Goal: Task Accomplishment & Management: Manage account settings

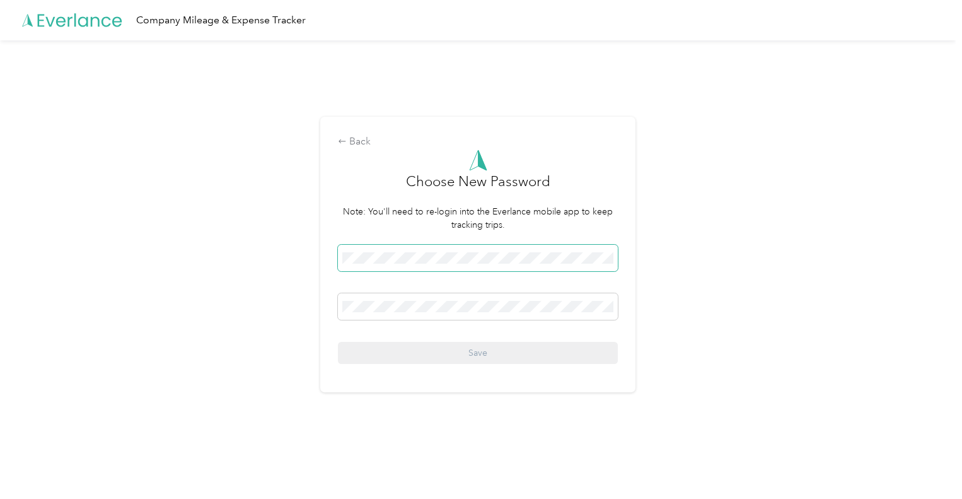
click at [455, 249] on span at bounding box center [478, 258] width 280 height 26
click at [455, 264] on span at bounding box center [478, 258] width 280 height 26
click at [455, 255] on span at bounding box center [478, 258] width 280 height 26
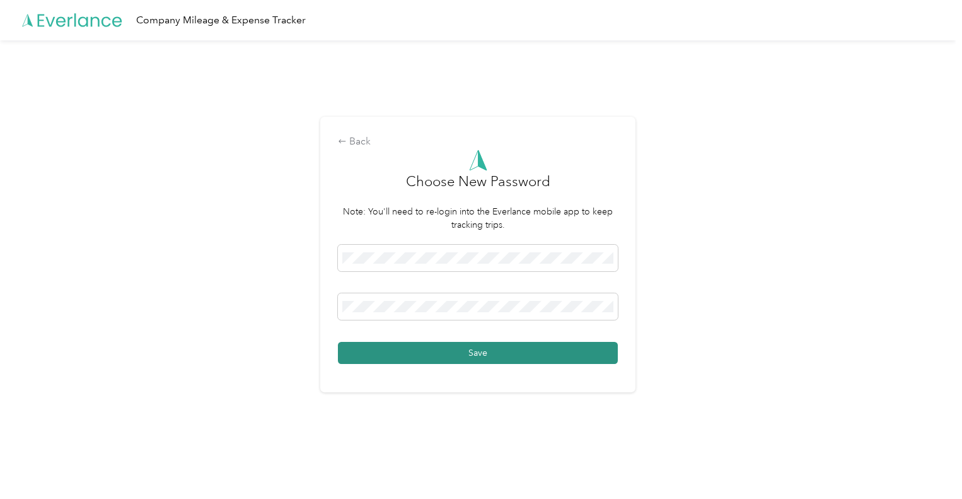
click at [444, 356] on button "Save" at bounding box center [478, 353] width 280 height 22
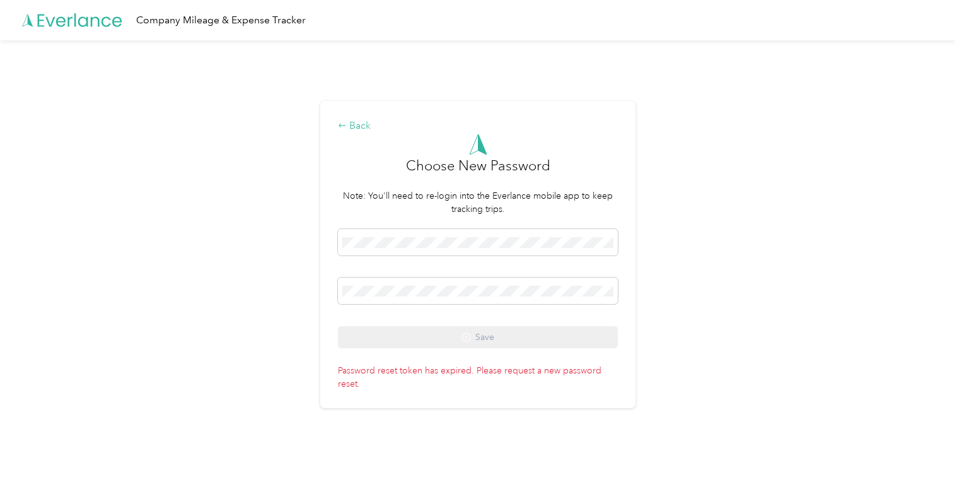
click at [347, 125] on icon at bounding box center [342, 125] width 9 height 9
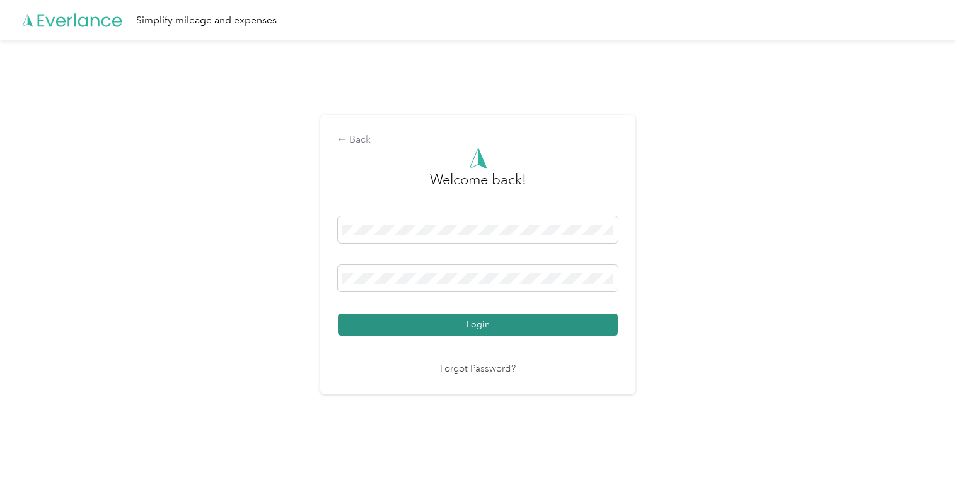
click at [432, 322] on button "Login" at bounding box center [478, 324] width 280 height 22
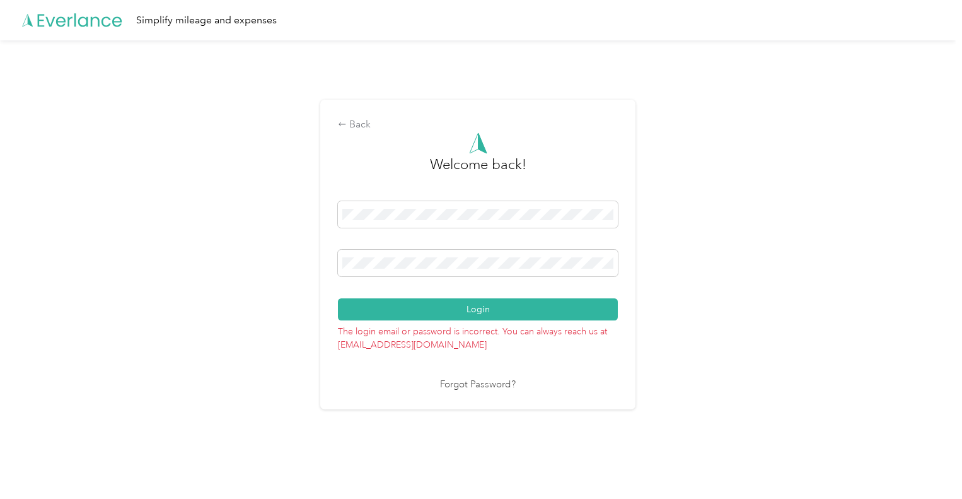
click at [508, 385] on link "Forgot Password?" at bounding box center [478, 385] width 76 height 15
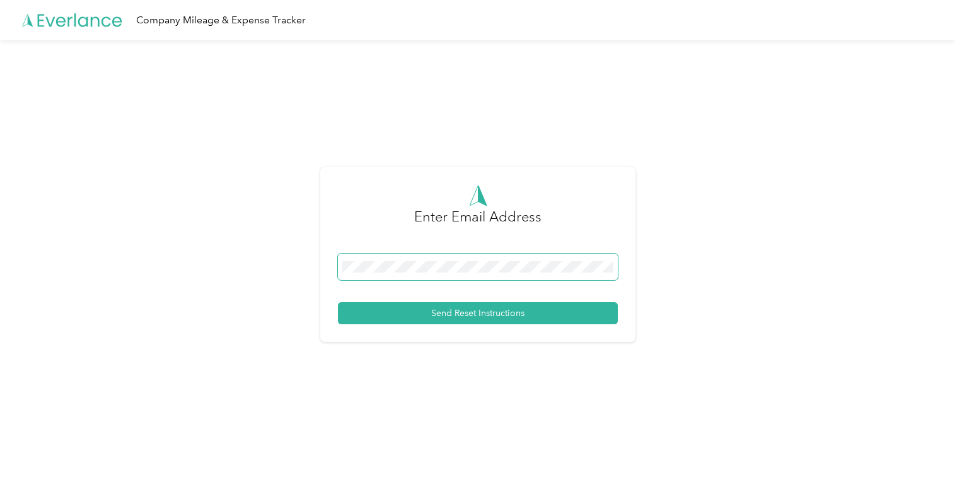
click at [395, 275] on span at bounding box center [478, 266] width 280 height 26
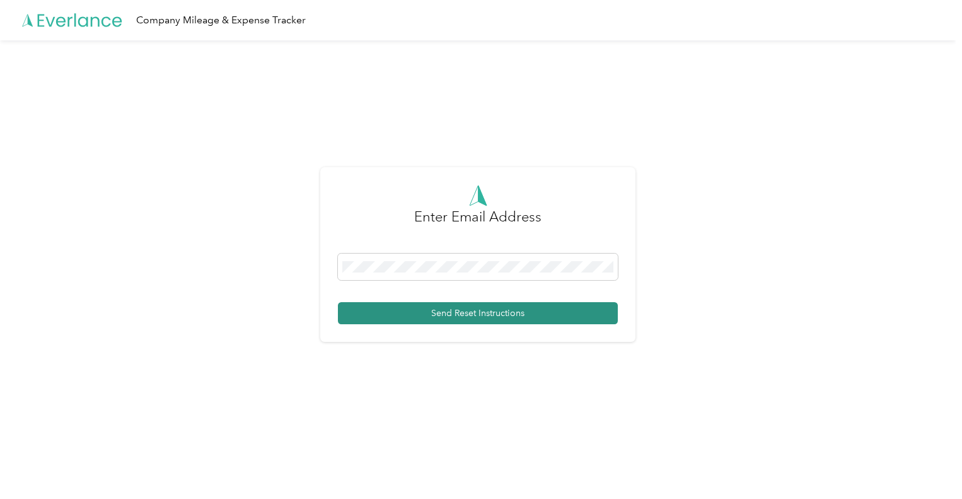
click at [459, 320] on button "Send Reset Instructions" at bounding box center [478, 313] width 280 height 22
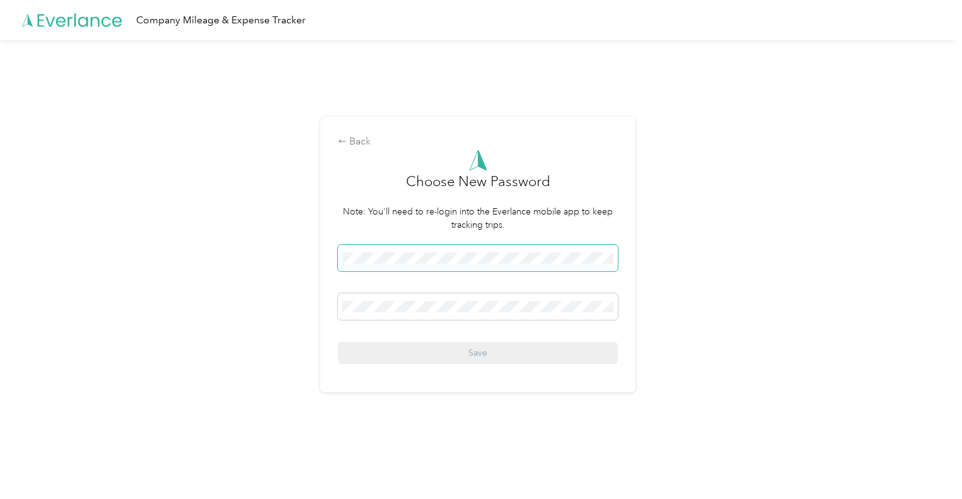
click at [395, 246] on span at bounding box center [478, 258] width 280 height 26
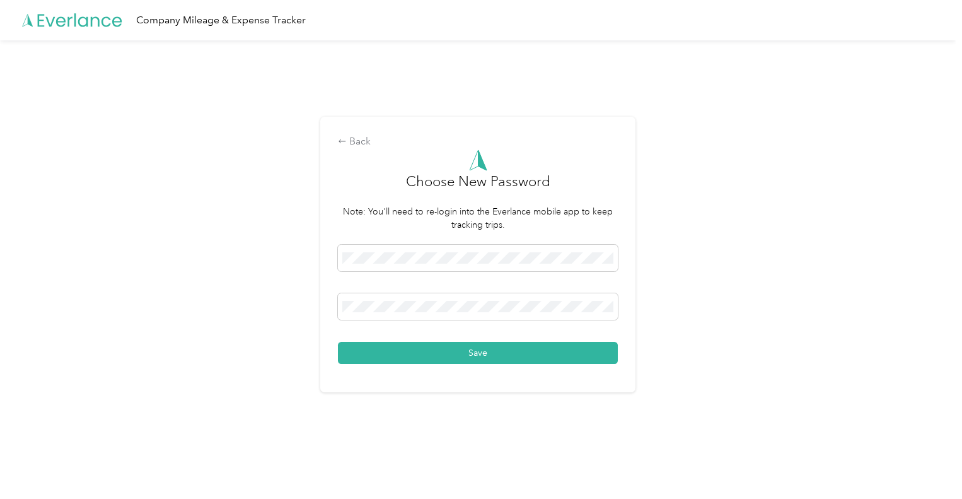
click at [459, 366] on div "Back Choose New Password Note: You'll need to re-login into the Everlance mobil…" at bounding box center [477, 255] width 315 height 276
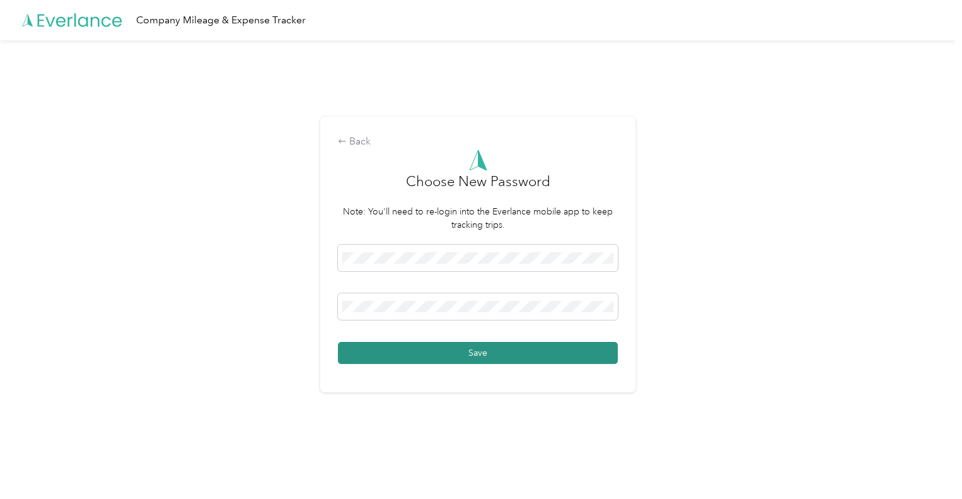
click at [465, 359] on button "Save" at bounding box center [478, 353] width 280 height 22
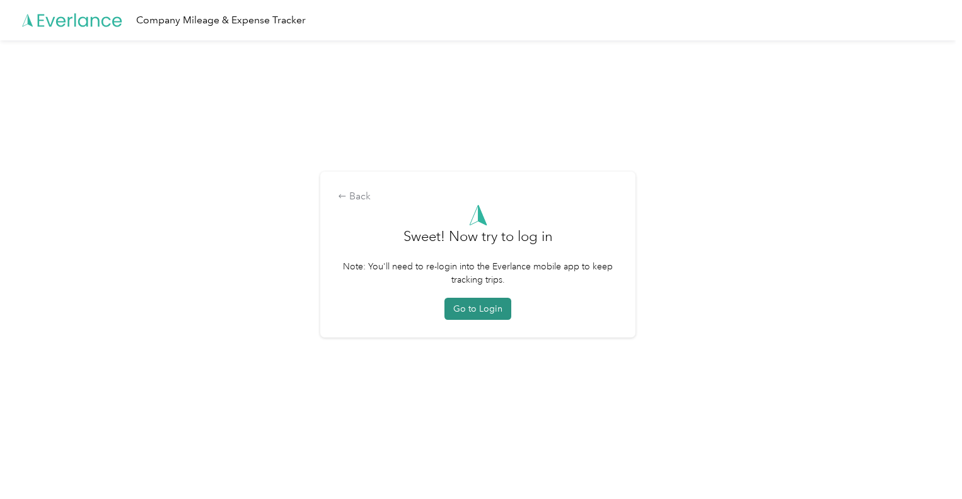
click at [479, 300] on button "Go to Login" at bounding box center [477, 309] width 67 height 22
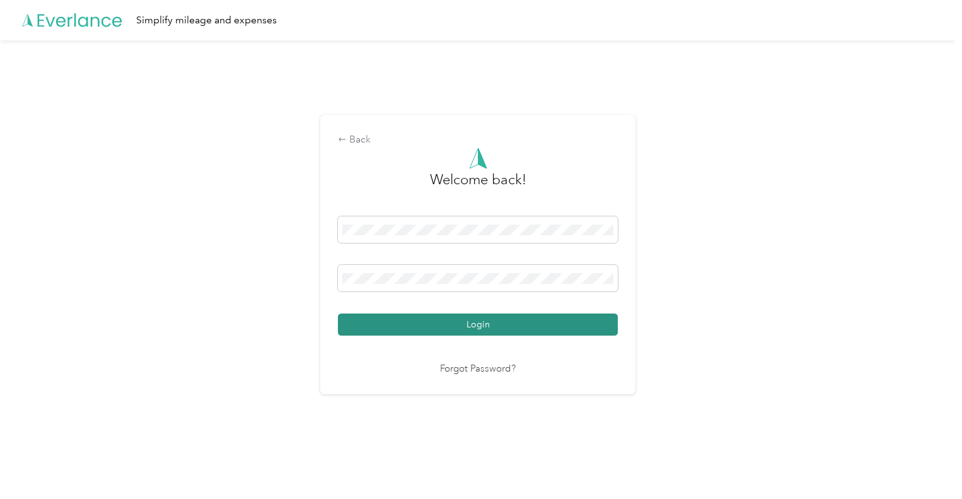
click at [436, 326] on button "Login" at bounding box center [478, 324] width 280 height 22
